Goal: Navigation & Orientation: Find specific page/section

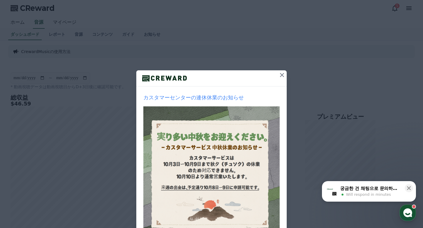
click at [281, 75] on icon at bounding box center [281, 75] width 7 height 7
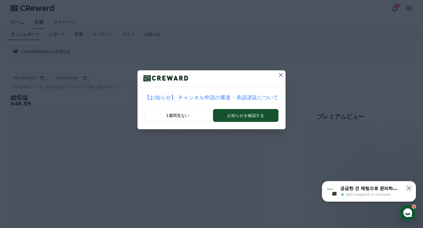
click at [277, 79] on button at bounding box center [280, 74] width 9 height 9
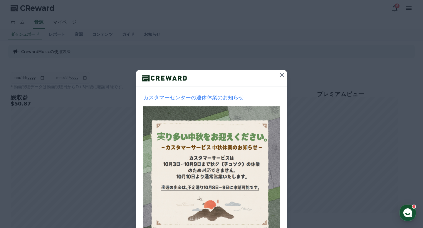
click at [238, 55] on div "カスタマーセンターの連休休業のお知らせ 1週間見ない 閉じる" at bounding box center [211, 140] width 423 height 280
click at [283, 77] on icon at bounding box center [281, 75] width 7 height 7
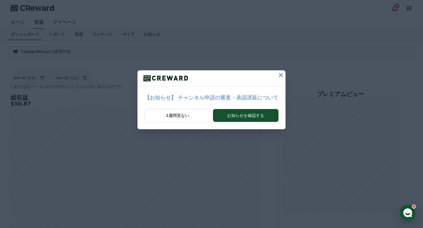
click at [281, 74] on icon at bounding box center [280, 75] width 4 height 4
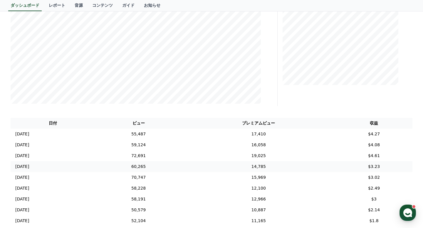
scroll to position [124, 0]
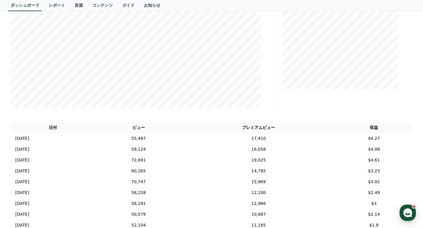
click at [265, 111] on div "**********" at bounding box center [211, 154] width 411 height 474
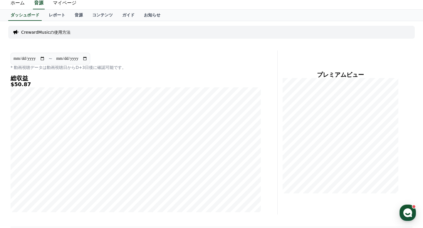
scroll to position [19, 0]
click at [56, 16] on link "レポート" at bounding box center [57, 15] width 26 height 11
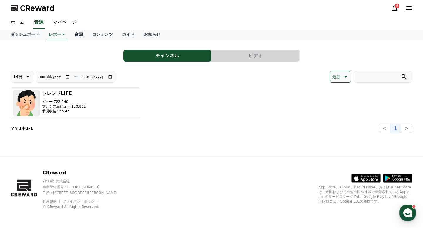
click at [77, 38] on link "音源" at bounding box center [79, 34] width 18 height 11
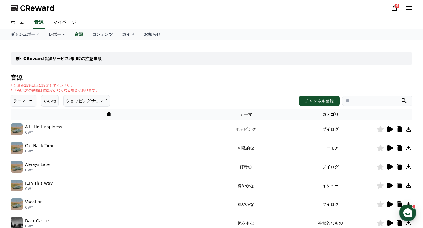
click at [52, 32] on link "レポート" at bounding box center [57, 34] width 26 height 11
click at [16, 23] on link "ホーム" at bounding box center [17, 22] width 23 height 12
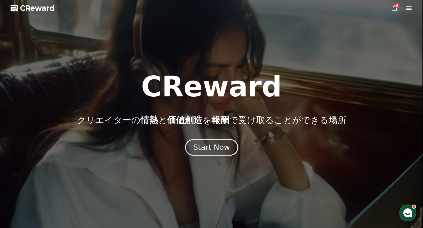
click at [206, 151] on div "Start Now" at bounding box center [211, 148] width 36 height 10
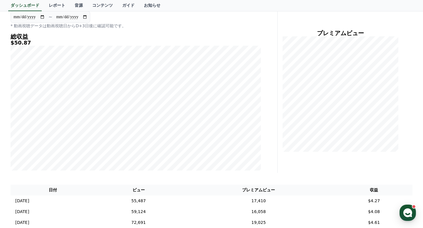
scroll to position [31, 0]
